Goal: Communication & Community: Ask a question

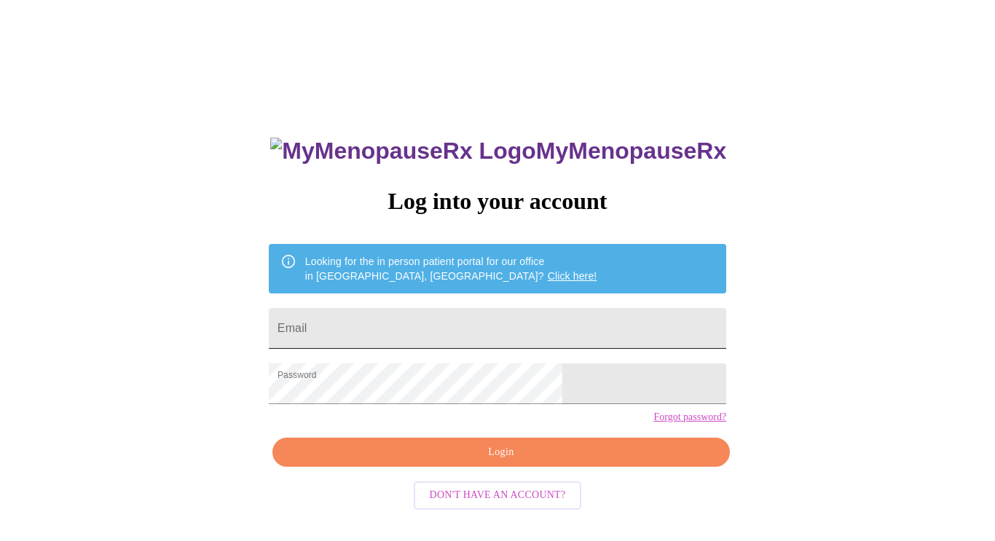
click at [409, 321] on input "Email" at bounding box center [498, 328] width 458 height 41
type input "[EMAIL_ADDRESS][DOMAIN_NAME]"
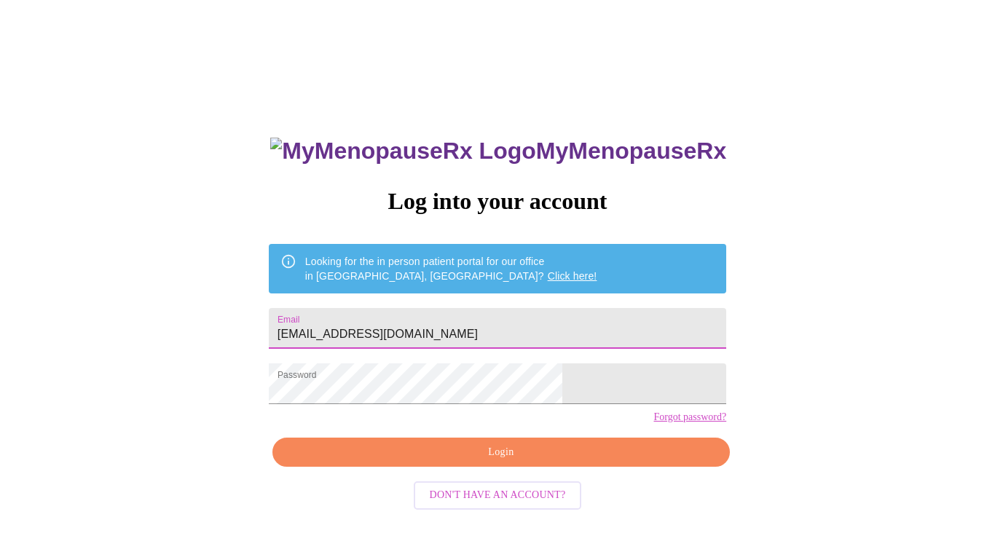
click at [491, 462] on span "Login" at bounding box center [501, 453] width 424 height 18
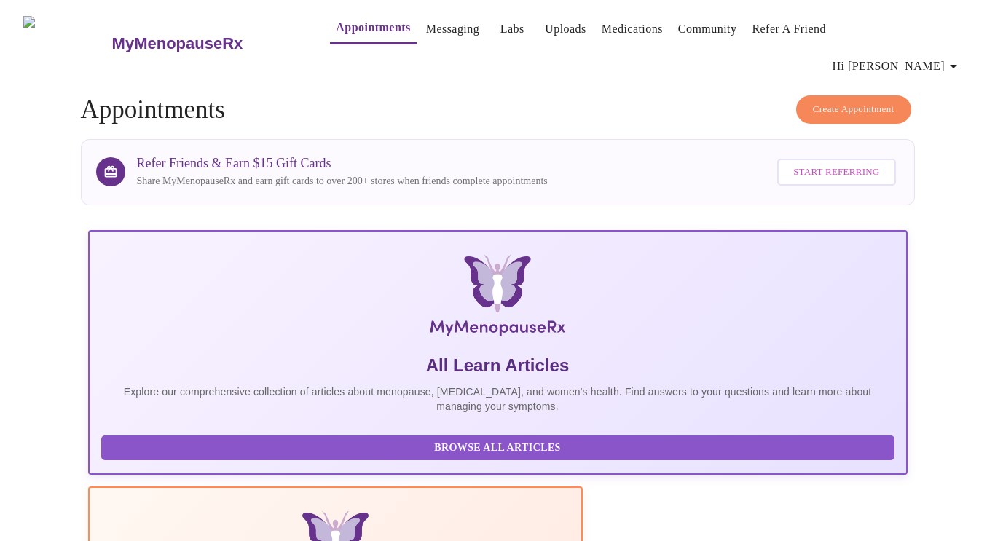
click at [439, 33] on link "Messaging" at bounding box center [452, 29] width 53 height 20
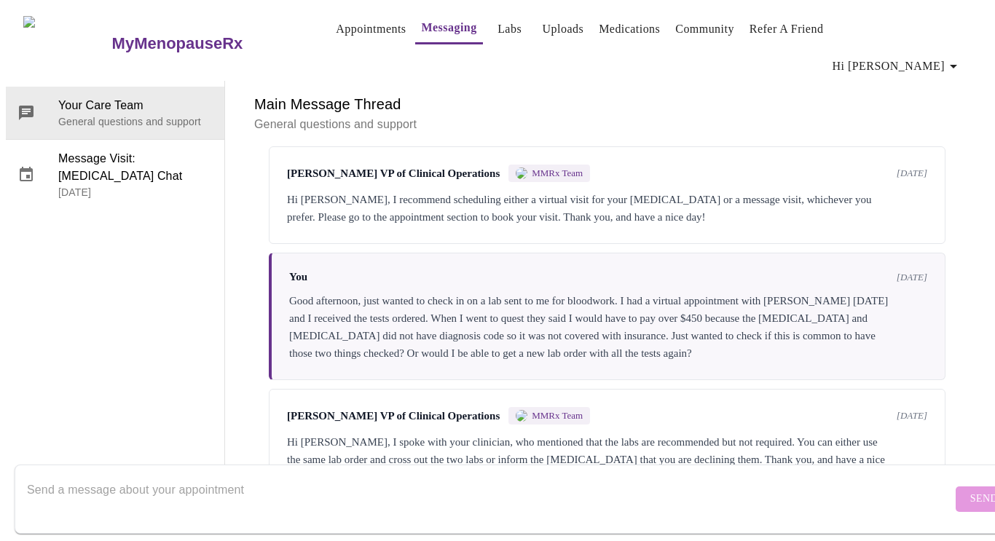
scroll to position [1109, 0]
click at [262, 478] on textarea "Send a message about your appointment" at bounding box center [489, 499] width 925 height 47
click at [157, 485] on textarea "Send a message about your appointment" at bounding box center [489, 499] width 925 height 47
type textarea "D"
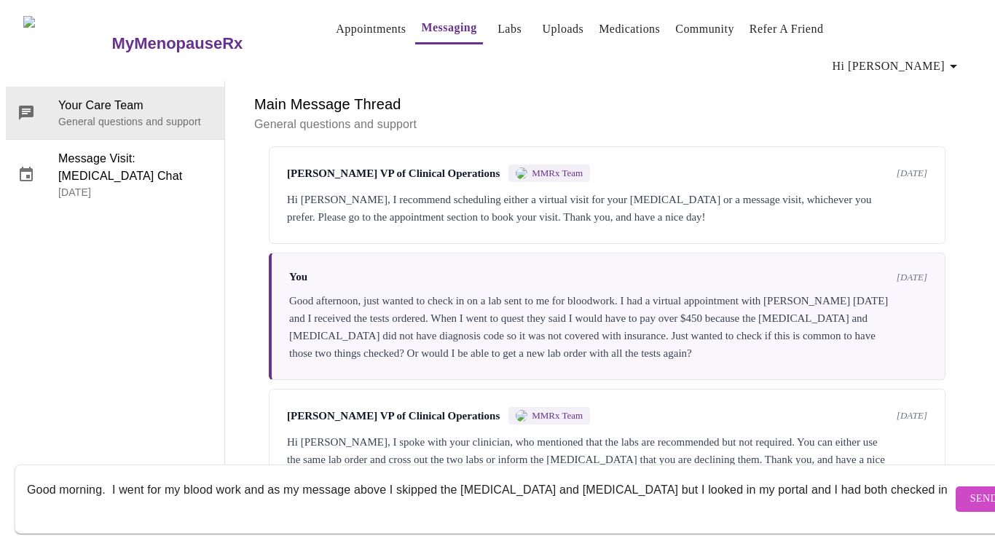
type textarea "Good morning. I went for my blood work and as my message above I skipped the Vi…"
click at [246, 476] on textarea "Good morning. I went for my blood work and as my message above I skipped the Vi…" at bounding box center [489, 499] width 925 height 47
